Goal: Transaction & Acquisition: Purchase product/service

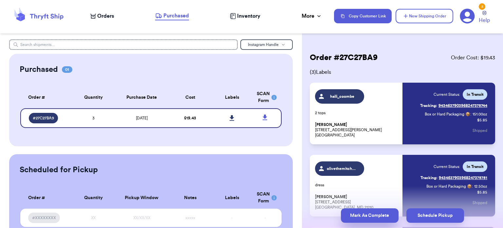
click at [367, 221] on button "Mark As Complete" at bounding box center [370, 215] width 58 height 14
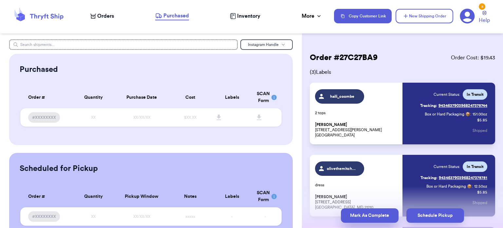
click at [372, 213] on button "Mark As Complete" at bounding box center [370, 215] width 58 height 14
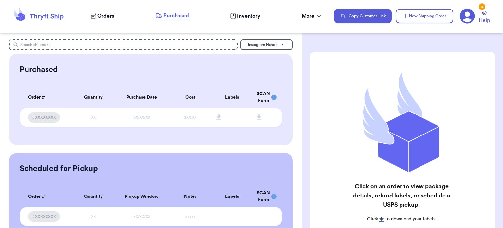
click at [106, 15] on span "Orders" at bounding box center [105, 16] width 17 height 8
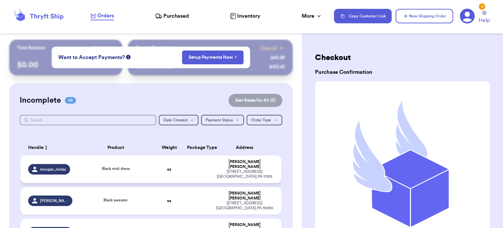
click at [135, 166] on div "Black midi dress" at bounding box center [115, 168] width 71 height 7
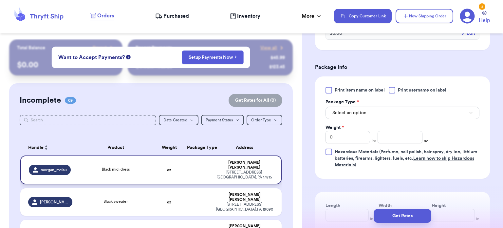
scroll to position [267, 0]
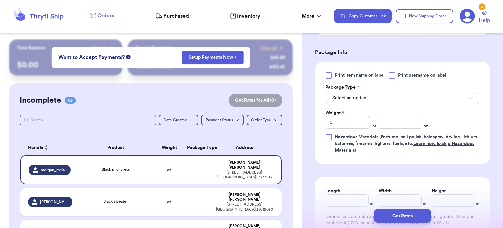
click at [401, 96] on button "Select an option" at bounding box center [402, 98] width 154 height 12
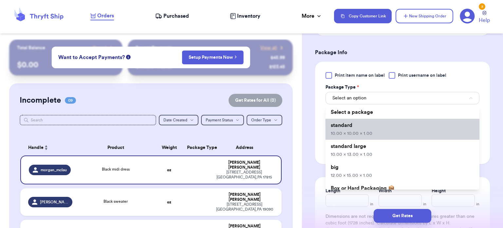
click at [383, 129] on li "standard 10.00 x 10.00 x 1.00" at bounding box center [402, 129] width 154 height 21
type input "10"
type input "1"
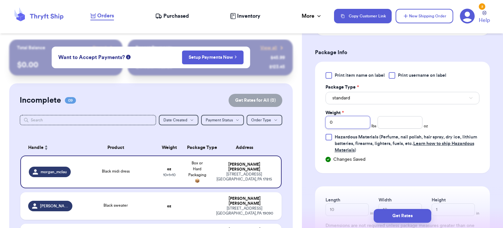
click at [345, 119] on input "0" at bounding box center [347, 122] width 45 height 12
type input "1"
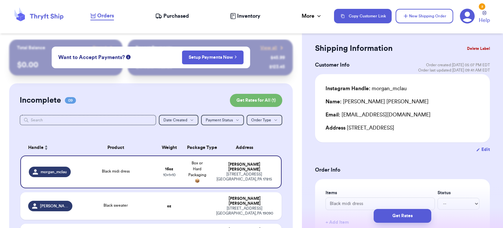
scroll to position [0, 0]
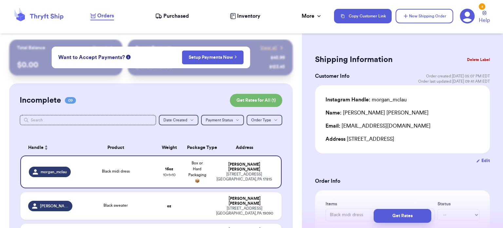
type input "1"
click at [401, 213] on button "Get Rates" at bounding box center [403, 216] width 58 height 14
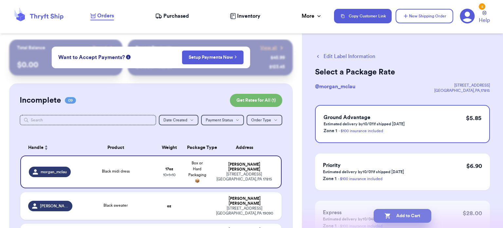
click at [405, 216] on button "Add to Cart" at bounding box center [403, 216] width 58 height 14
checkbox input "true"
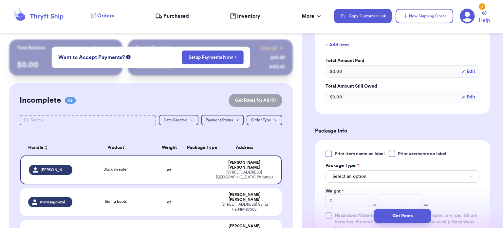
scroll to position [254, 0]
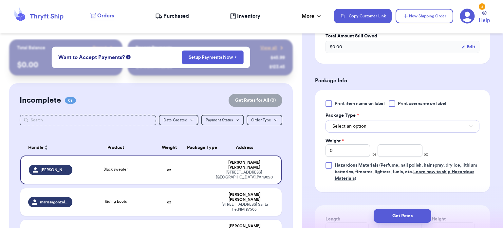
click at [369, 120] on button "Select an option" at bounding box center [402, 126] width 154 height 12
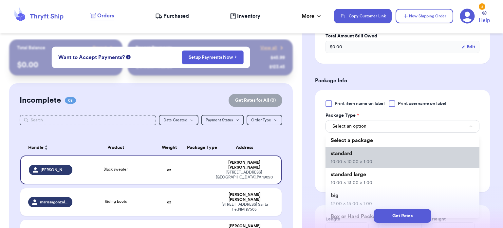
click at [357, 159] on span "10.00 x 10.00 x 1.00" at bounding box center [352, 161] width 42 height 5
type input "10"
type input "1"
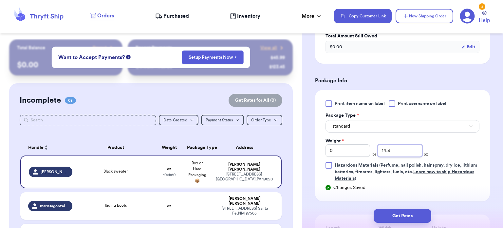
type input "14.3"
click at [408, 221] on button "Get Rates" at bounding box center [403, 216] width 58 height 14
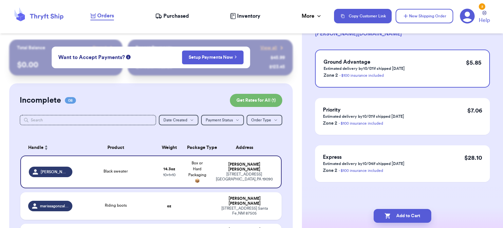
scroll to position [0, 0]
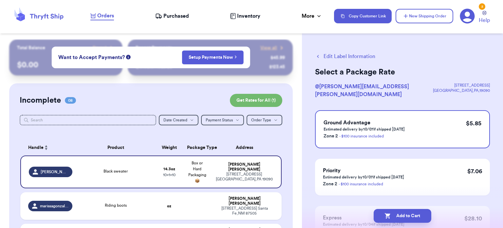
click at [399, 214] on button "Add to Cart" at bounding box center [403, 216] width 58 height 14
checkbox input "true"
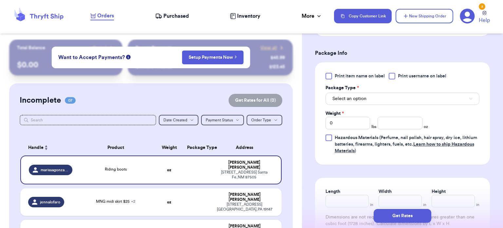
scroll to position [267, 0]
click at [410, 97] on button "Select an option" at bounding box center [402, 98] width 154 height 12
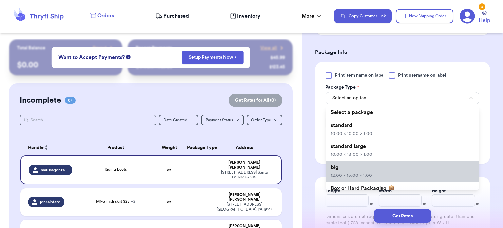
click at [386, 168] on li "big 12.00 x 15.00 x 1.00" at bounding box center [402, 170] width 154 height 21
type input "12"
type input "15"
type input "1"
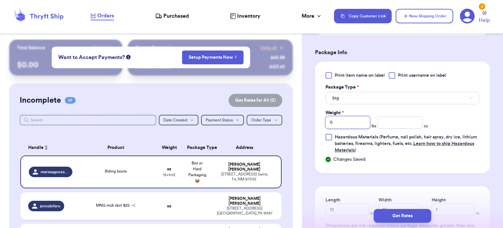
type input "1"
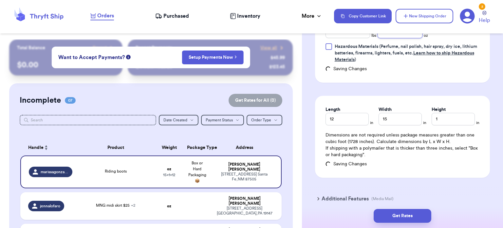
scroll to position [357, 0]
type input "15"
type input "17"
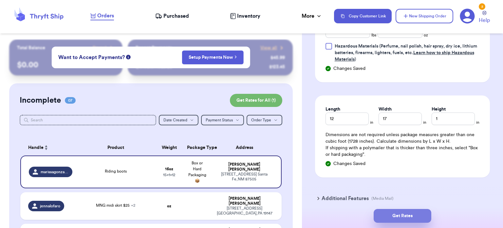
click at [406, 214] on button "Get Rates" at bounding box center [403, 216] width 58 height 14
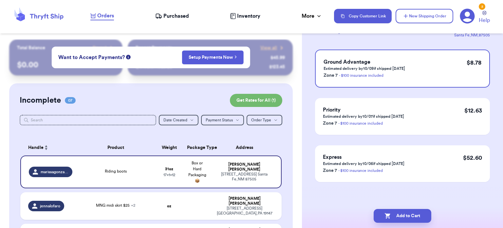
scroll to position [0, 0]
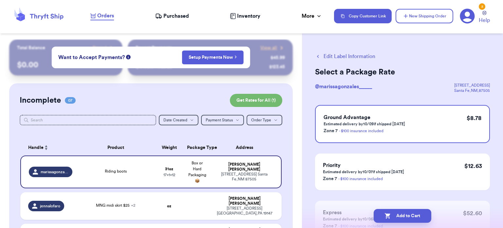
click at [402, 216] on button "Add to Cart" at bounding box center [403, 216] width 58 height 14
checkbox input "true"
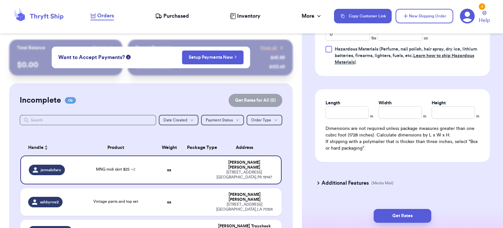
scroll to position [409, 0]
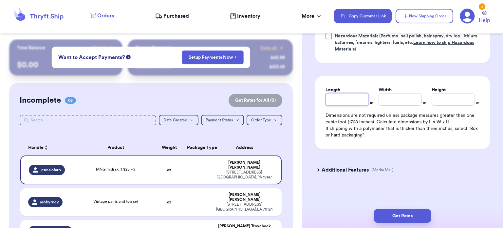
click at [350, 100] on input "Length" at bounding box center [346, 99] width 43 height 12
type input "1"
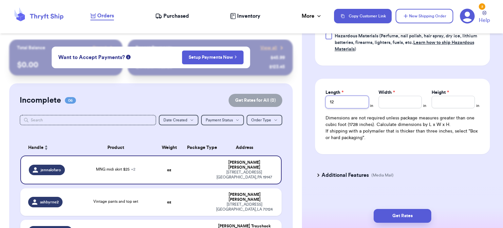
type input "12"
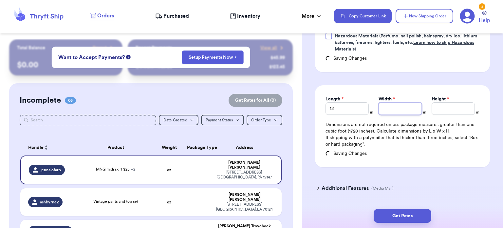
type input "1"
type input "15"
type input "3"
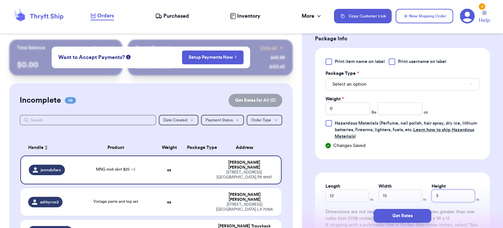
scroll to position [322, 0]
type input "3"
click at [341, 106] on input "0" at bounding box center [347, 108] width 45 height 12
type input "2"
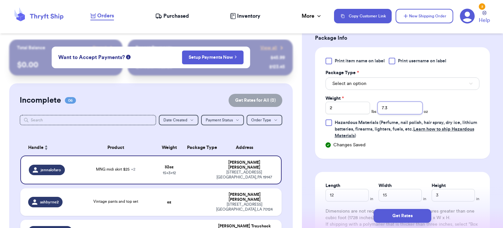
type input "7.3"
click at [399, 215] on button "Get Rates" at bounding box center [403, 216] width 58 height 14
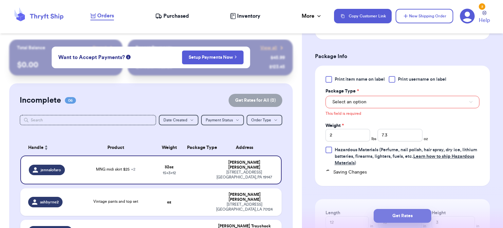
scroll to position [292, 0]
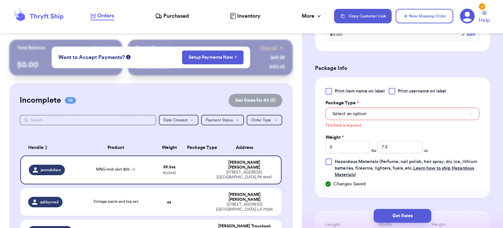
click at [379, 112] on button "Select an option" at bounding box center [402, 113] width 154 height 12
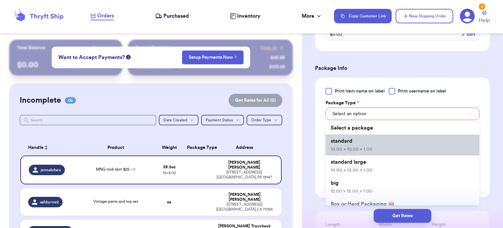
click at [377, 149] on li "standard 10.00 x 10.00 x 1.00" at bounding box center [402, 144] width 154 height 21
type input "10"
type input "1"
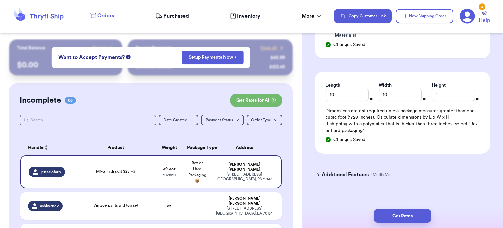
scroll to position [423, 0]
click at [347, 93] on input "10" at bounding box center [346, 94] width 43 height 12
type input "12"
type input "15"
type input "3"
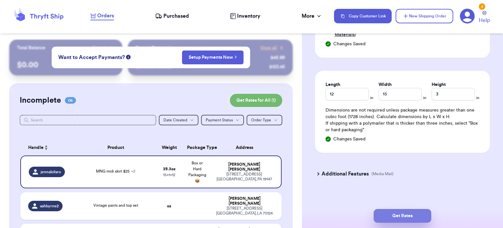
click at [399, 221] on button "Get Rates" at bounding box center [403, 216] width 58 height 14
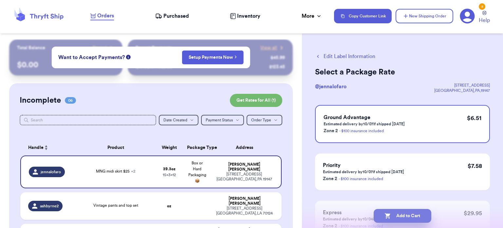
click at [400, 219] on button "Add to Cart" at bounding box center [403, 216] width 58 height 14
checkbox input "true"
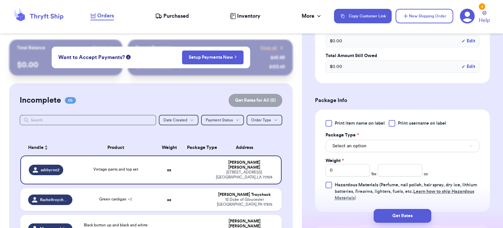
scroll to position [221, 0]
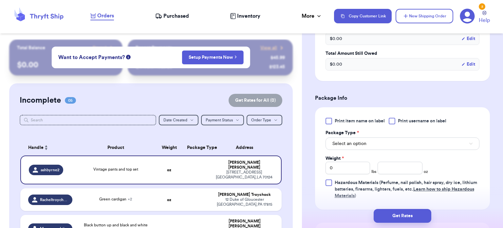
click at [394, 142] on button "Select an option" at bounding box center [402, 143] width 154 height 12
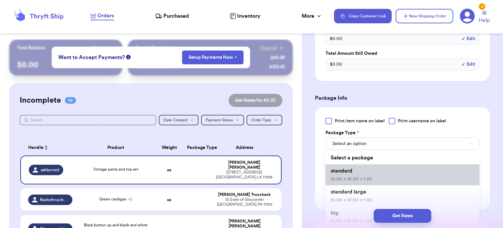
click at [387, 174] on li "standard 10.00 x 10.00 x 1.00" at bounding box center [402, 174] width 154 height 21
type input "10"
type input "1"
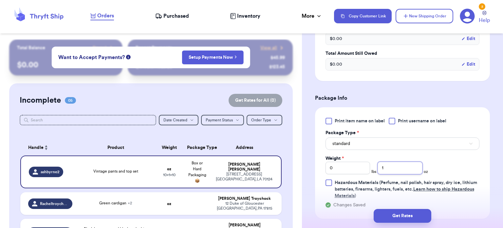
type input "1"
click at [351, 167] on input "0" at bounding box center [347, 167] width 45 height 12
type input "1"
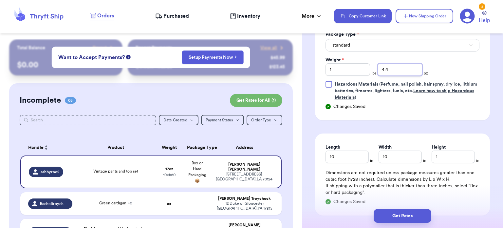
scroll to position [320, 0]
type input "4.4"
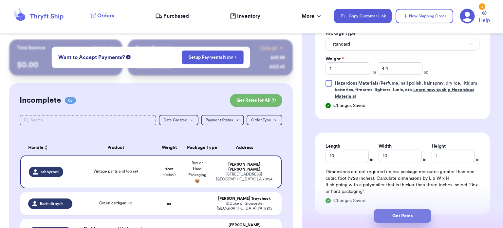
click at [403, 215] on button "Get Rates" at bounding box center [403, 216] width 58 height 14
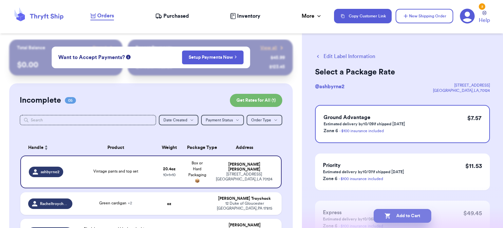
click at [400, 216] on button "Add to Cart" at bounding box center [403, 216] width 58 height 14
checkbox input "true"
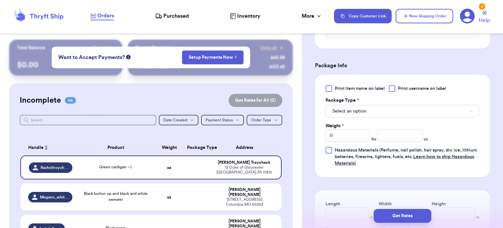
scroll to position [306, 0]
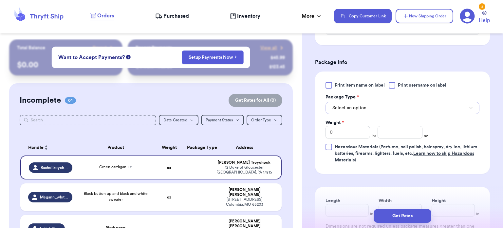
click at [425, 102] on button "Select an option" at bounding box center [402, 108] width 154 height 12
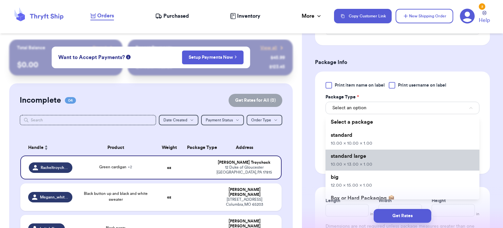
click at [401, 157] on li "standard large 10.00 x 13.00 x 1.00" at bounding box center [402, 159] width 154 height 21
type input "10"
type input "13"
type input "1"
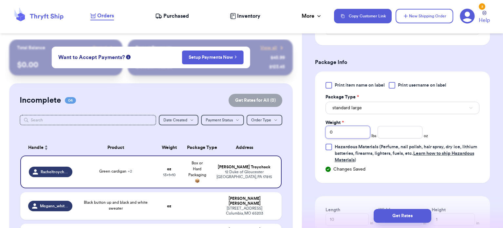
type input "3"
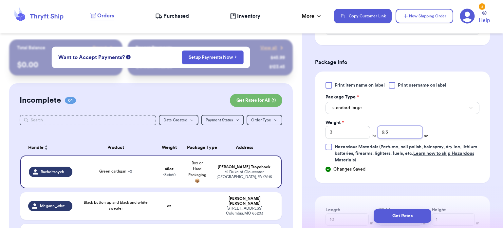
type input "9.3"
type input "11"
type input "5"
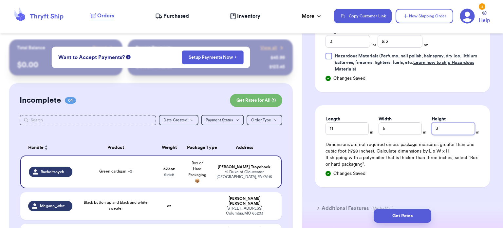
scroll to position [409, 0]
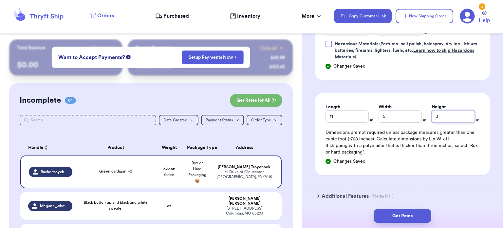
type input "3"
click at [398, 110] on input "5" at bounding box center [400, 116] width 43 height 12
type input "15"
click at [404, 217] on button "Get Rates" at bounding box center [403, 216] width 58 height 14
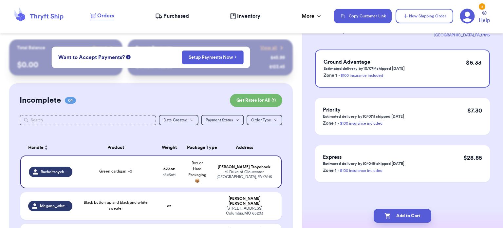
scroll to position [0, 0]
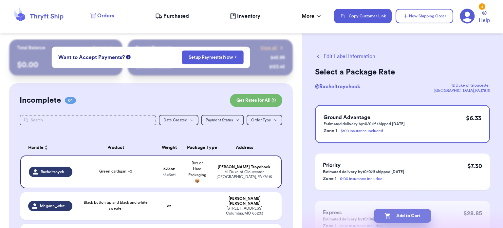
click at [390, 213] on icon "button" at bounding box center [387, 215] width 7 height 7
checkbox input "true"
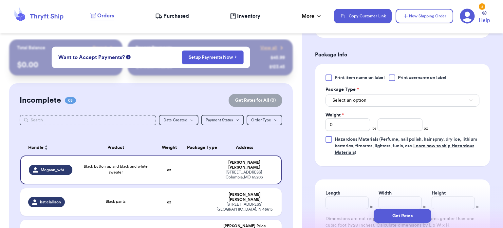
scroll to position [267, 0]
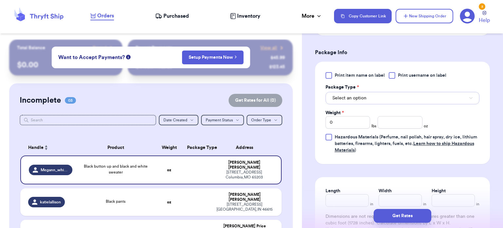
click at [430, 96] on button "Select an option" at bounding box center [402, 98] width 154 height 12
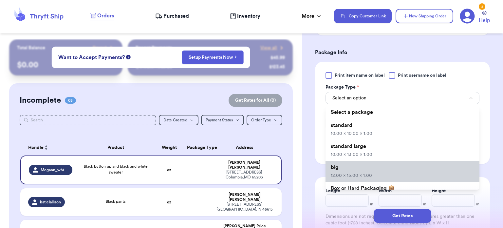
click at [384, 170] on li "big 12.00 x 15.00 x 1.00" at bounding box center [402, 170] width 154 height 21
type input "12"
type input "15"
type input "1"
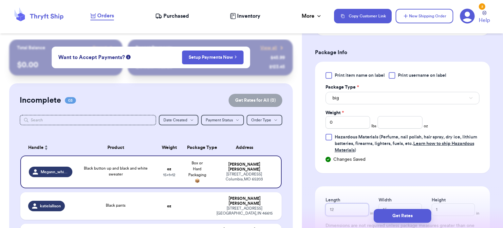
type input "1"
type input "10"
type input "1"
type input "12"
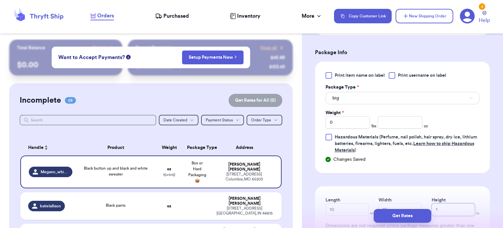
type input "4"
click at [351, 120] on input "0" at bounding box center [347, 122] width 45 height 12
type input "2"
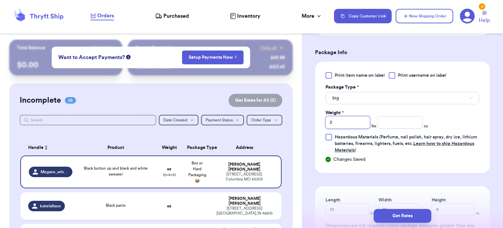
type input "2"
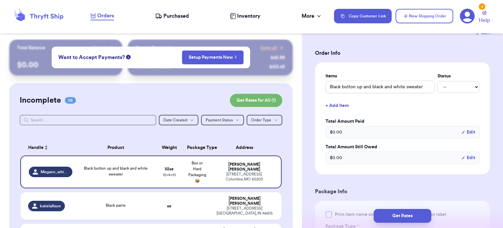
scroll to position [0, 0]
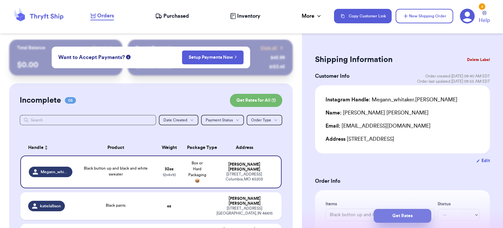
type input "7.7"
click at [400, 216] on button "Get Rates" at bounding box center [403, 216] width 58 height 14
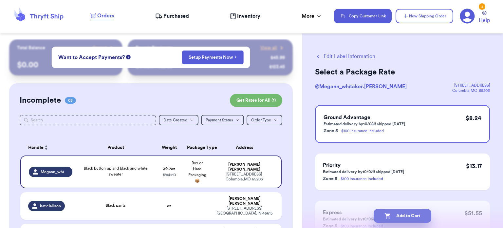
click at [398, 214] on button "Add to Cart" at bounding box center [403, 216] width 58 height 14
checkbox input "true"
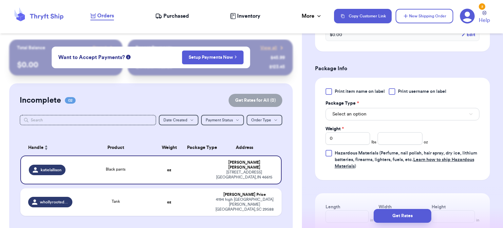
scroll to position [257, 0]
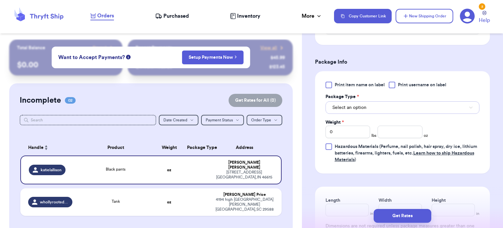
click at [408, 112] on button "Select an option" at bounding box center [402, 107] width 154 height 12
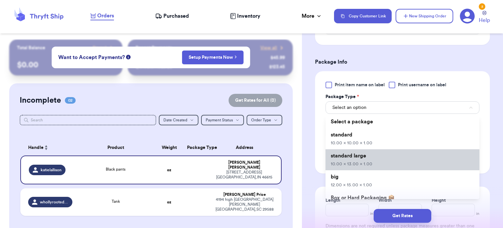
click at [384, 158] on li "standard large 10.00 x 13.00 x 1.00" at bounding box center [402, 159] width 154 height 21
type input "10"
type input "13"
type input "1"
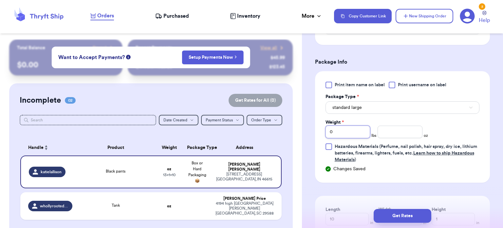
click at [344, 134] on input "0" at bounding box center [347, 131] width 45 height 12
type input "1"
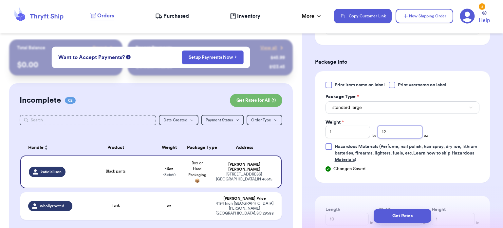
type input "12"
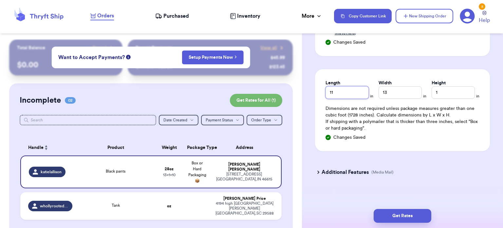
scroll to position [386, 0]
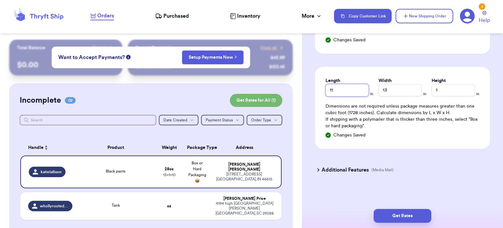
type input "11"
type input "10"
click at [399, 215] on button "Get Rates" at bounding box center [403, 216] width 58 height 14
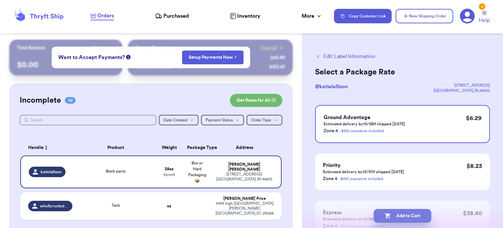
click at [399, 215] on button "Add to Cart" at bounding box center [403, 216] width 58 height 14
checkbox input "true"
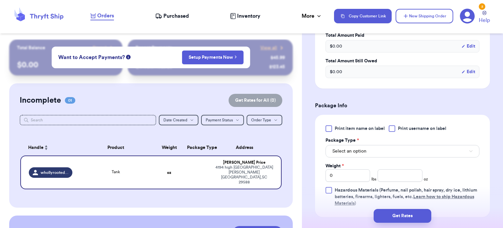
scroll to position [215, 0]
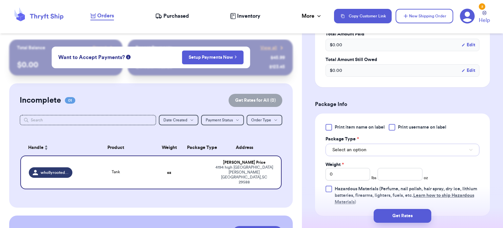
click at [403, 151] on button "Select an option" at bounding box center [402, 149] width 154 height 12
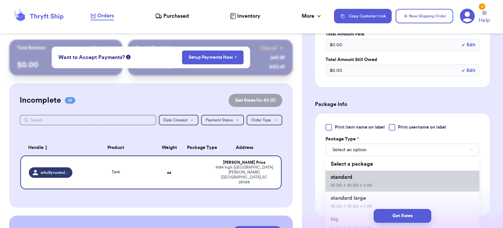
click at [389, 181] on li "standard 10.00 x 10.00 x 1.00" at bounding box center [402, 180] width 154 height 21
type input "10"
type input "1"
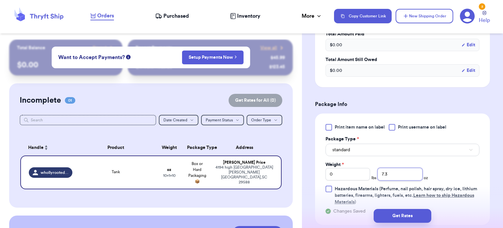
type input "7.3"
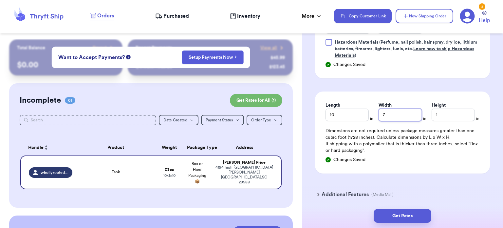
type input "7"
click at [410, 214] on button "Get Rates" at bounding box center [403, 216] width 58 height 14
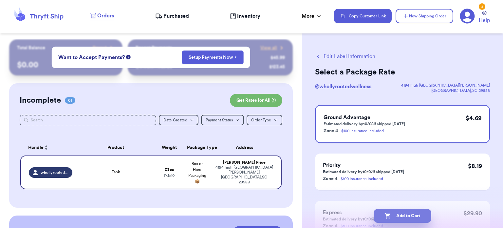
click at [407, 218] on button "Add to Cart" at bounding box center [403, 216] width 58 height 14
checkbox input "true"
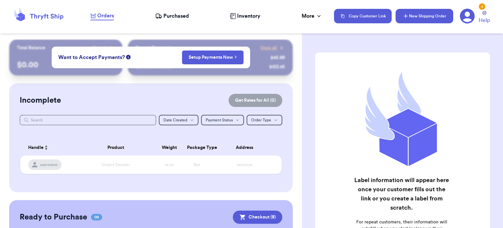
click at [427, 14] on button "New Shipping Order" at bounding box center [425, 16] width 58 height 14
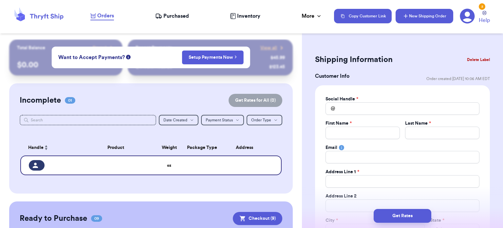
click at [392, 102] on div "Social Handle *" at bounding box center [402, 99] width 154 height 7
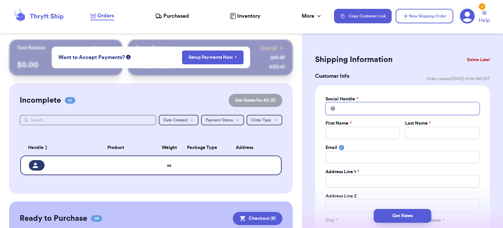
click at [363, 107] on input "Total Amount Paid" at bounding box center [402, 108] width 154 height 12
type input "j"
type input "ja"
type input "jam"
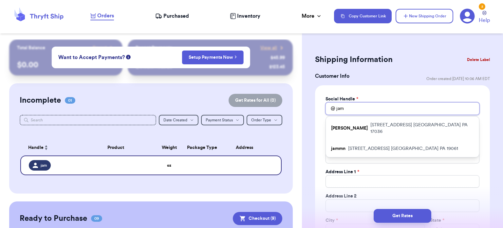
type input "ja"
type input "jai"
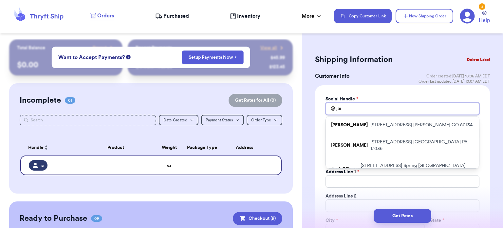
type input "jaim"
type input "[PERSON_NAME]"
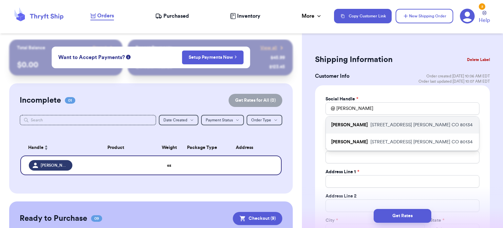
click at [351, 125] on p "[PERSON_NAME]" at bounding box center [349, 124] width 37 height 7
type input "[PERSON_NAME]"
type input "[PERSON_NAME][EMAIL_ADDRESS][PERSON_NAME][DOMAIN_NAME]"
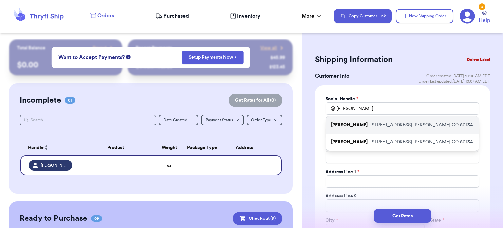
type input "[STREET_ADDRESS]"
type input "[PERSON_NAME]"
select select "CO"
type input "80134"
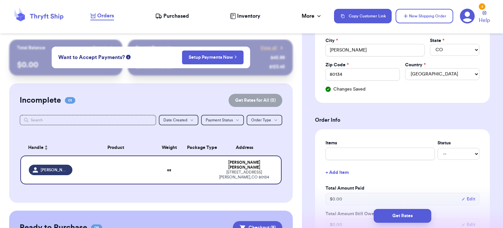
scroll to position [189, 0]
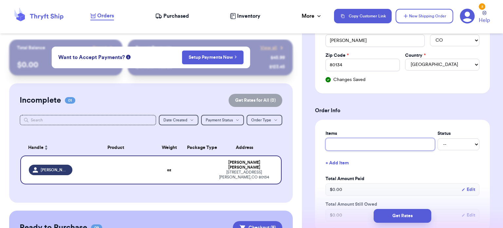
click at [351, 143] on input "text" at bounding box center [379, 144] width 109 height 12
type input "s"
type input "sh"
type input "she"
type input "sher"
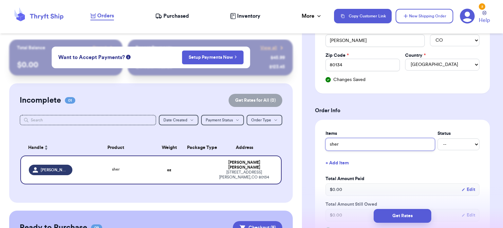
type input "sherp"
type input "sherpa"
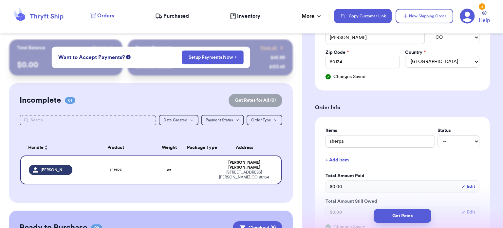
click at [375, 161] on button "+ Add Item" at bounding box center [402, 160] width 159 height 14
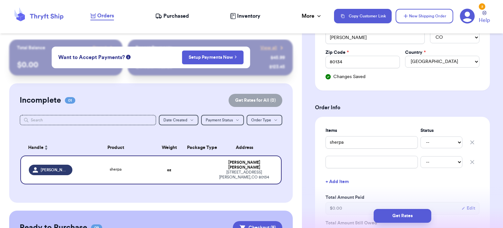
click at [469, 162] on icon "button" at bounding box center [472, 161] width 7 height 7
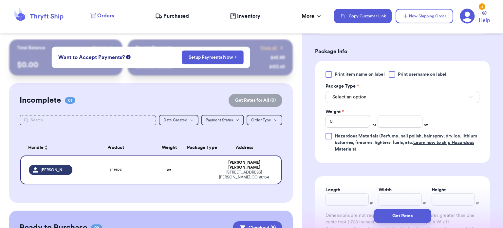
scroll to position [409, 0]
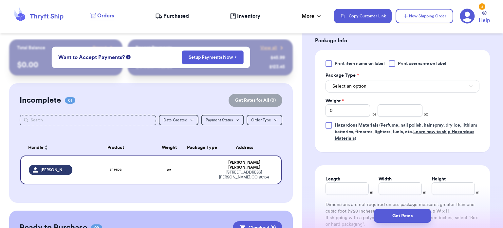
click at [419, 93] on div "Print item name on label Print username on label Package Type * Select an optio…" at bounding box center [402, 100] width 154 height 81
click at [420, 82] on button "Select an option" at bounding box center [402, 86] width 154 height 12
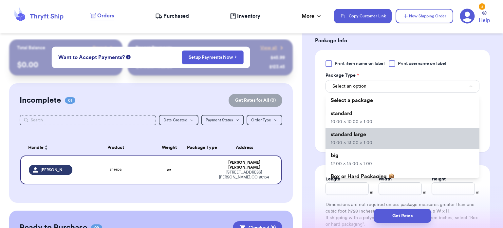
click at [397, 140] on li "standard large 10.00 x 13.00 x 1.00" at bounding box center [402, 138] width 154 height 21
type input "10"
type input "13"
type input "1"
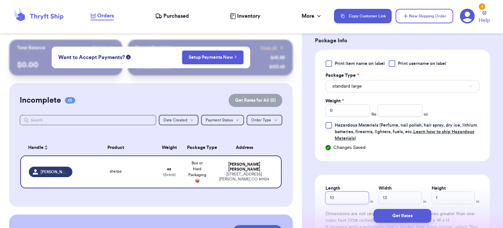
type input "1"
type input "11"
type input "1"
type input "11"
type input "3"
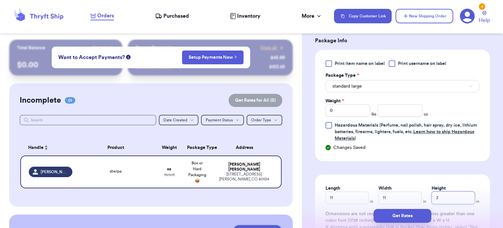
type input "3"
click at [344, 107] on input "0" at bounding box center [347, 110] width 45 height 12
type input "1"
type input "6"
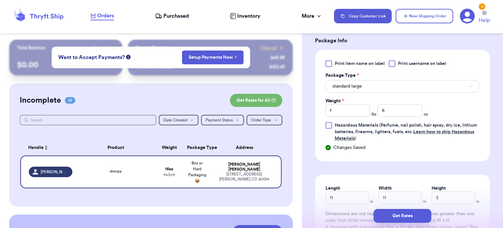
click at [397, 227] on div "Get Rates" at bounding box center [402, 215] width 201 height 24
click at [402, 215] on button "Get Rates" at bounding box center [403, 216] width 58 height 14
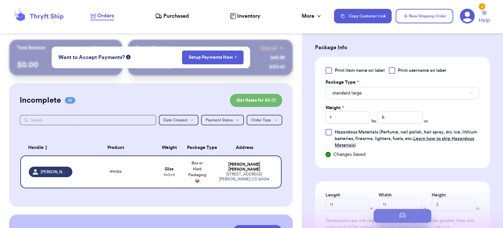
scroll to position [0, 0]
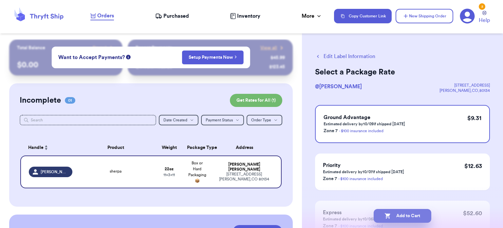
click at [401, 217] on button "Add to Cart" at bounding box center [403, 216] width 58 height 14
checkbox input "true"
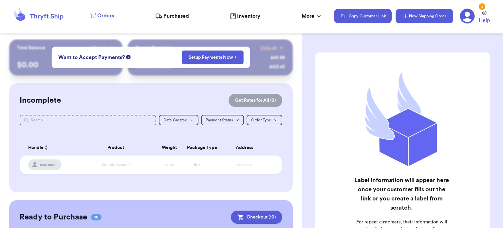
click at [425, 18] on button "New Shipping Order" at bounding box center [425, 16] width 58 height 14
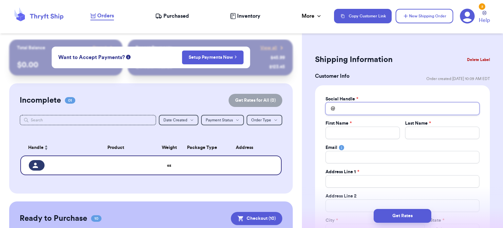
click at [362, 106] on input "Total Amount Paid" at bounding box center [402, 108] width 154 height 12
type input "s"
type input "su"
type input "sus"
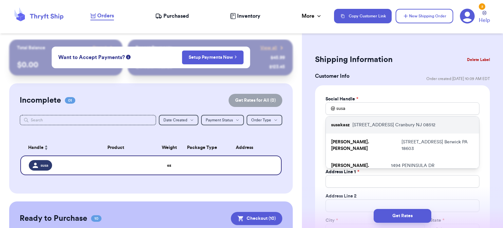
click at [362, 123] on p "[STREET_ADDRESS][PERSON_NAME]" at bounding box center [393, 124] width 83 height 7
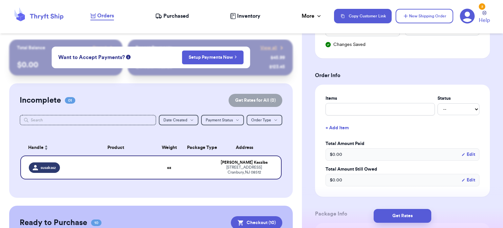
scroll to position [228, 0]
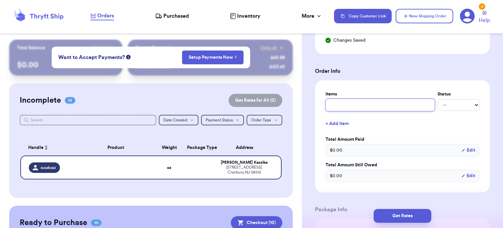
click at [374, 103] on input "text" at bounding box center [379, 105] width 109 height 12
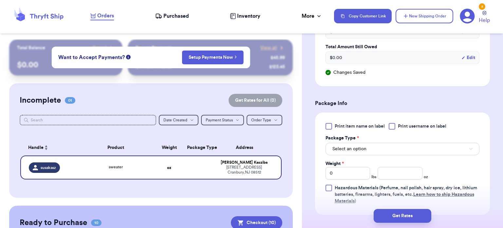
scroll to position [346, 0]
click at [380, 145] on button "Select an option" at bounding box center [402, 148] width 154 height 12
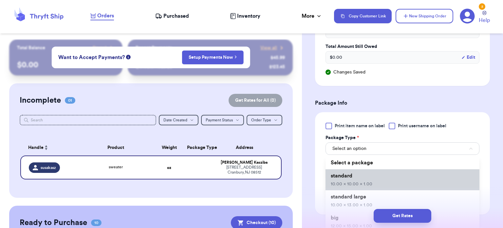
click at [369, 182] on span "10.00 x 10.00 x 1.00" at bounding box center [352, 183] width 42 height 5
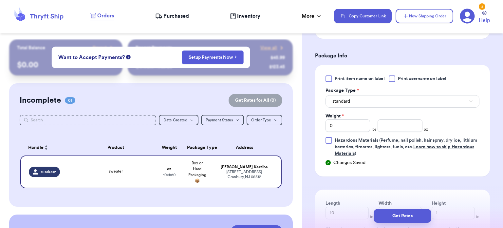
scroll to position [396, 0]
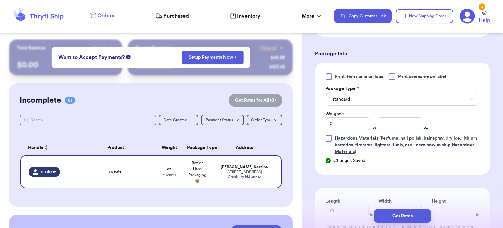
click at [371, 101] on button "standard" at bounding box center [402, 99] width 154 height 12
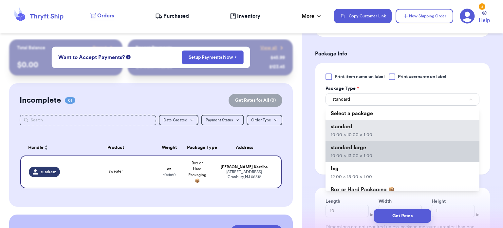
click at [377, 148] on li "standard large 10.00 x 13.00 x 1.00" at bounding box center [402, 151] width 154 height 21
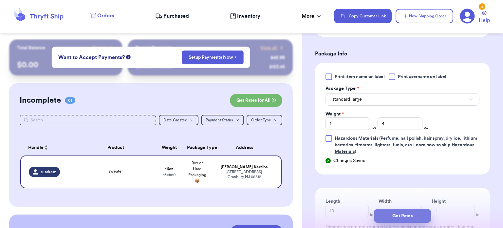
click at [402, 219] on button "Get Rates" at bounding box center [403, 216] width 58 height 14
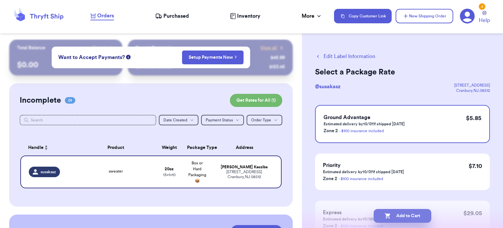
click at [404, 214] on button "Add to Cart" at bounding box center [403, 216] width 58 height 14
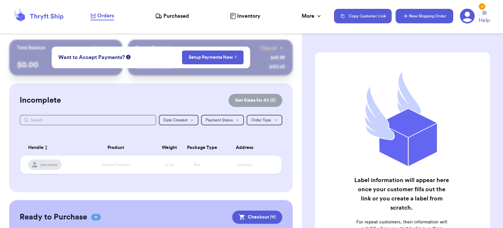
click at [430, 14] on button "New Shipping Order" at bounding box center [425, 16] width 58 height 14
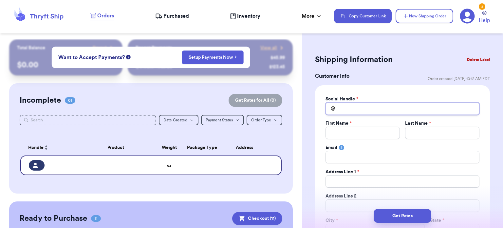
click at [368, 105] on input "Total Amount Paid" at bounding box center [402, 108] width 154 height 12
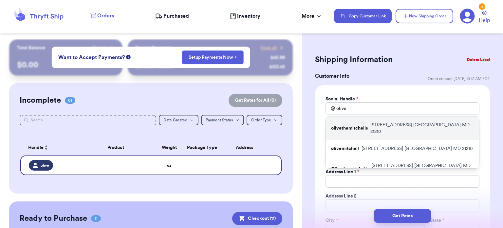
click at [376, 126] on p "[STREET_ADDRESS]" at bounding box center [421, 127] width 103 height 13
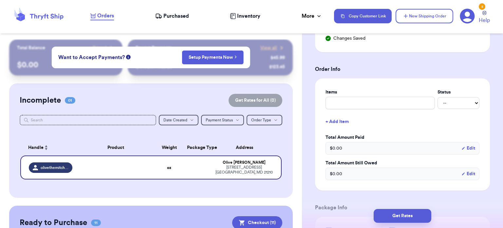
scroll to position [234, 0]
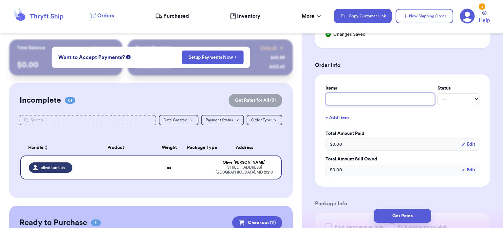
click at [382, 98] on input "text" at bounding box center [379, 99] width 109 height 12
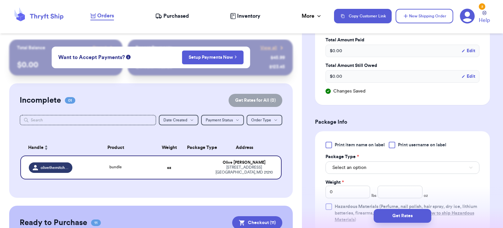
scroll to position [327, 0]
click at [382, 165] on button "Select an option" at bounding box center [402, 167] width 154 height 12
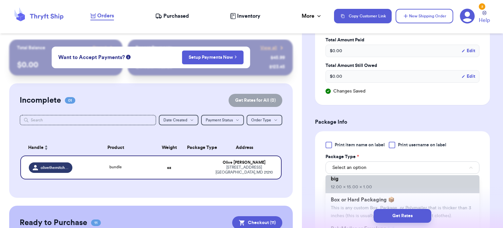
click at [366, 184] on span "12.00 x 15.00 x 1.00" at bounding box center [351, 186] width 41 height 5
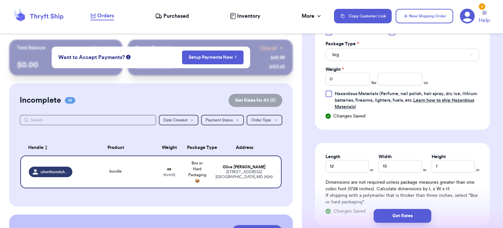
scroll to position [440, 0]
click at [350, 79] on input "0" at bounding box center [347, 78] width 45 height 12
click at [344, 76] on input "Weight *" at bounding box center [347, 78] width 45 height 12
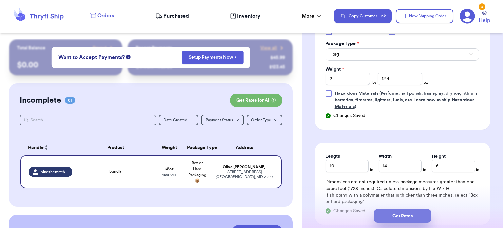
click at [398, 216] on button "Get Rates" at bounding box center [403, 216] width 58 height 14
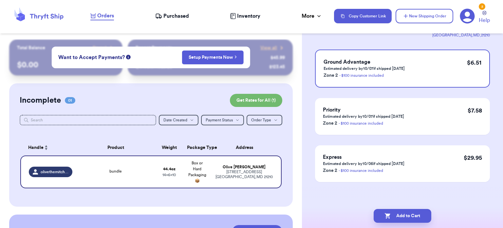
scroll to position [0, 0]
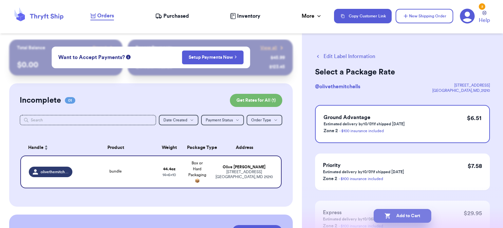
click at [403, 210] on button "Add to Cart" at bounding box center [403, 216] width 58 height 14
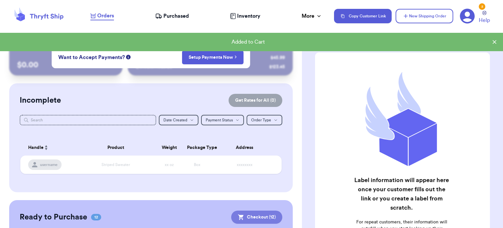
click at [259, 220] on button "Checkout ( 12 )" at bounding box center [256, 216] width 51 height 13
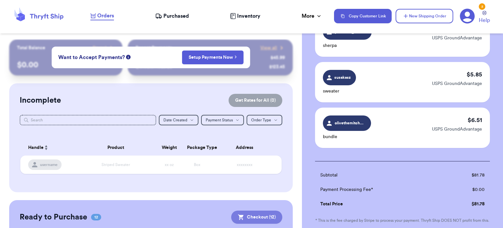
scroll to position [571, 0]
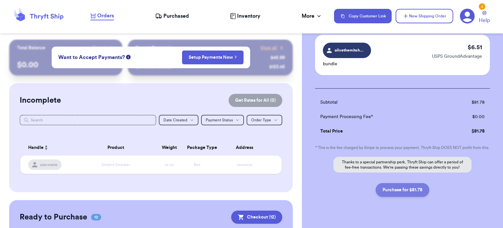
click at [400, 183] on button "Purchase for $81.78" at bounding box center [403, 190] width 54 height 14
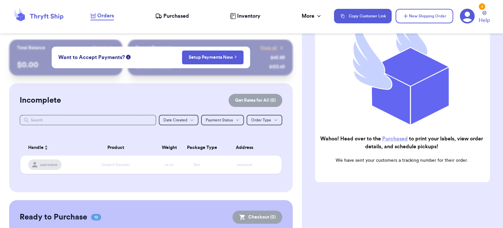
scroll to position [98, 0]
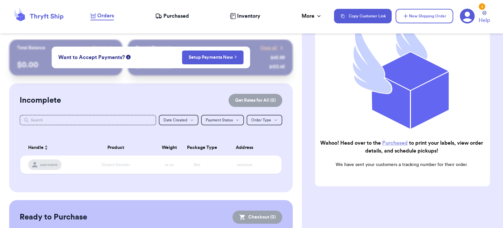
click at [401, 140] on link "Purchased" at bounding box center [395, 142] width 26 height 5
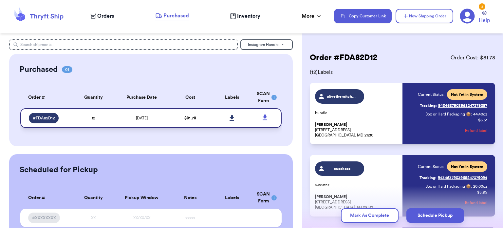
click at [230, 119] on icon at bounding box center [232, 118] width 5 height 6
click at [230, 121] on icon at bounding box center [232, 118] width 5 height 6
